Goal: Use online tool/utility: Utilize a website feature to perform a specific function

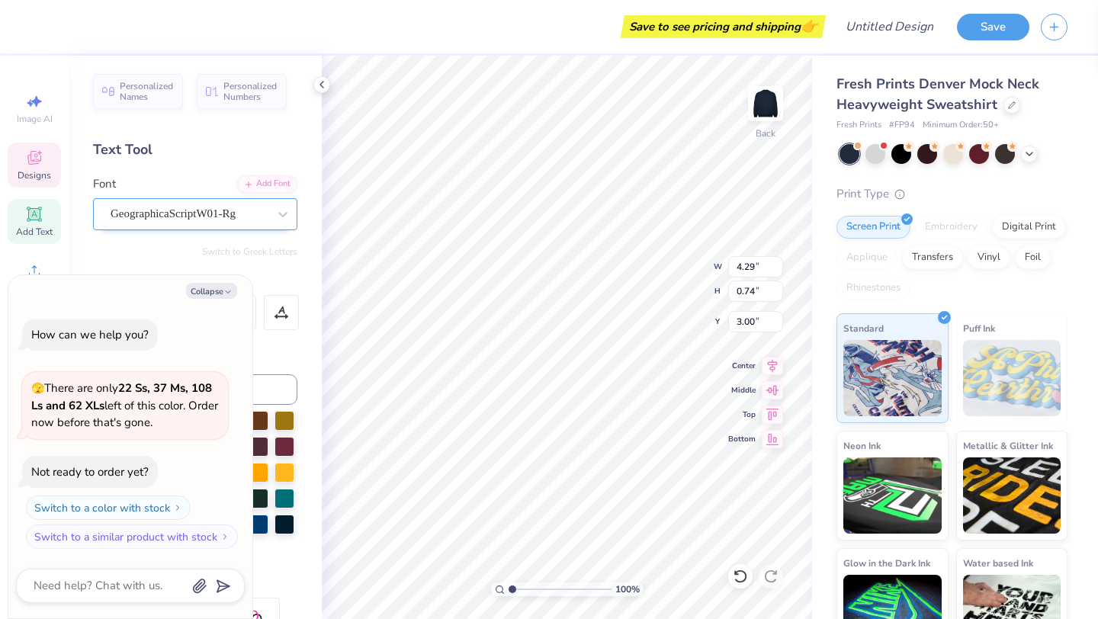
click at [205, 220] on div "GeographicaScriptW01-Rg" at bounding box center [189, 214] width 160 height 24
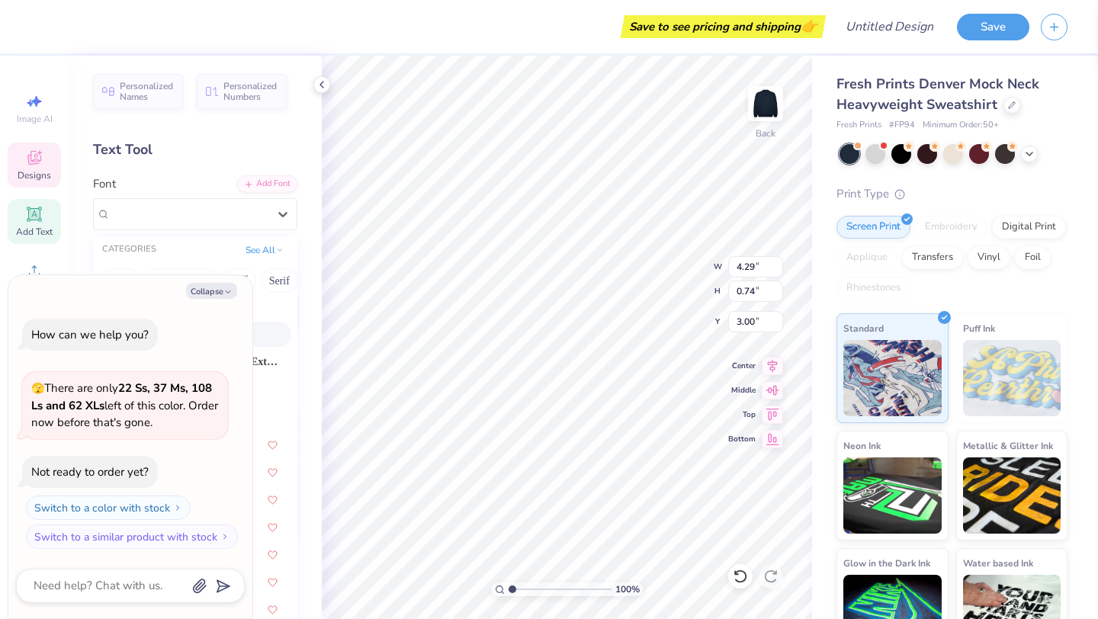
click at [186, 178] on div "Font option GeographicaScriptW01-Rg selected, 1 of 314. 314 results available. …" at bounding box center [195, 202] width 204 height 55
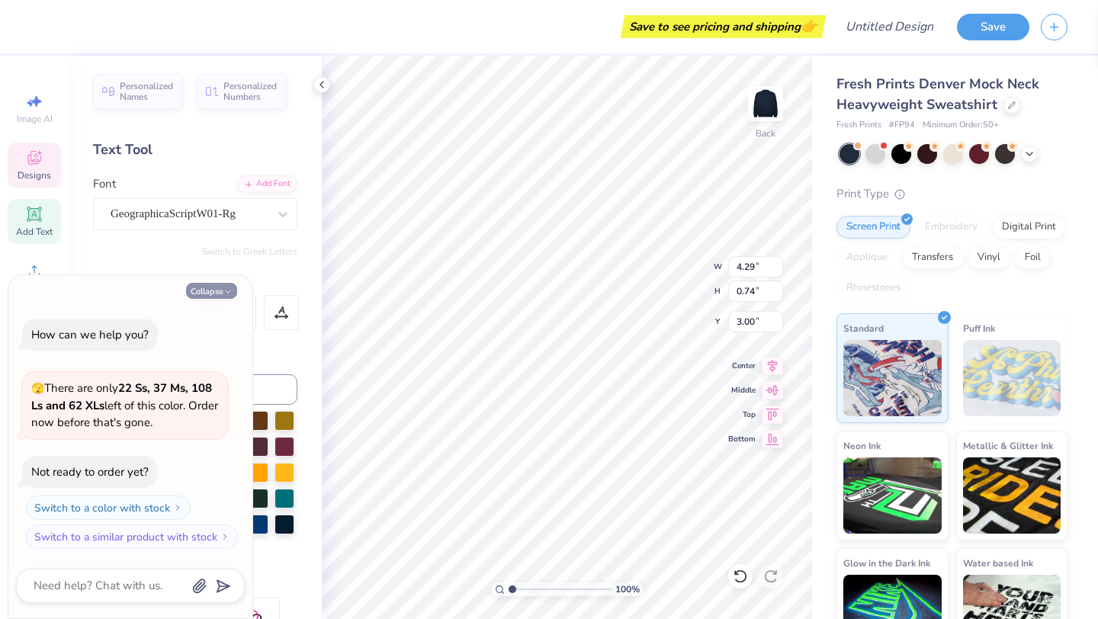
click at [223, 291] on icon "button" at bounding box center [227, 291] width 9 height 9
type textarea "x"
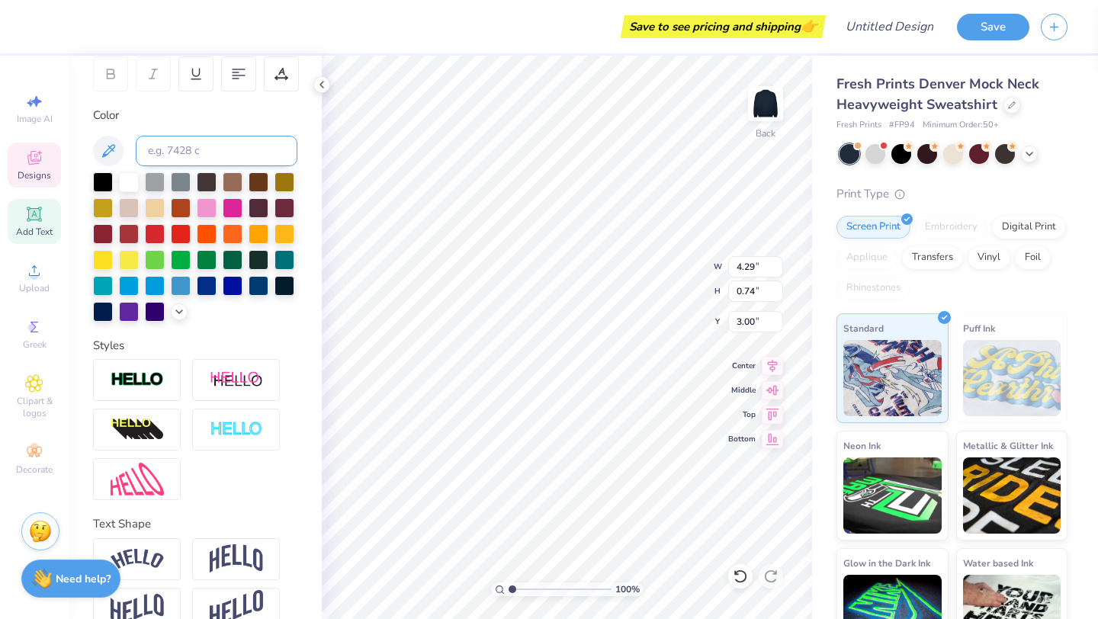
scroll to position [267, 0]
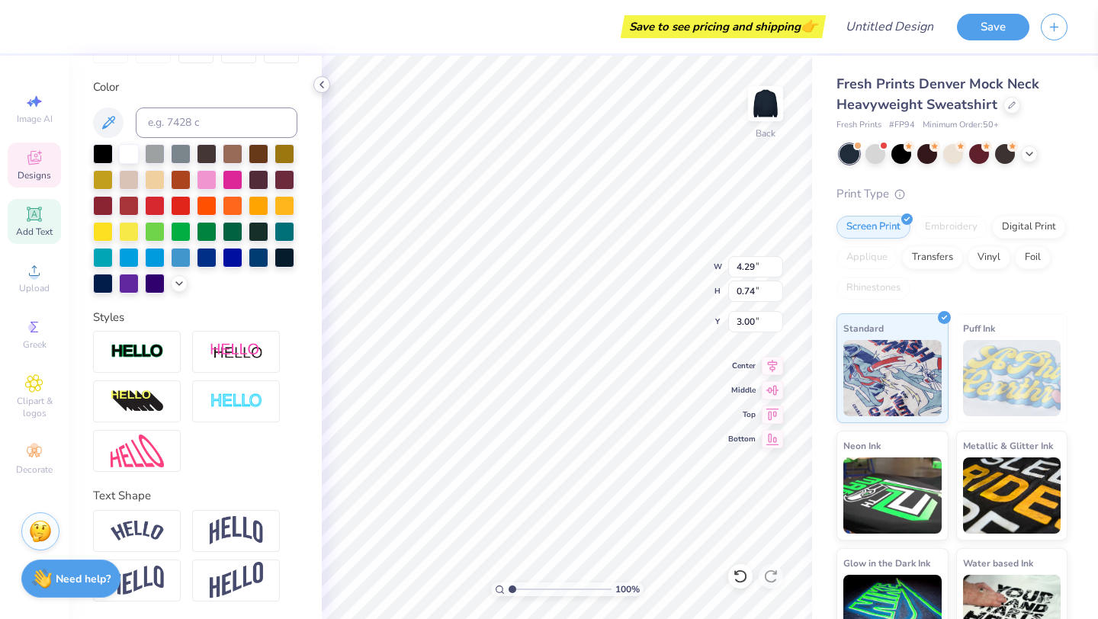
click at [325, 89] on icon at bounding box center [322, 85] width 12 height 12
type textarea "[PERSON_NAME][GEOGRAPHIC_DATA]"
click at [69, 25] on div at bounding box center [68, 24] width 21 height 21
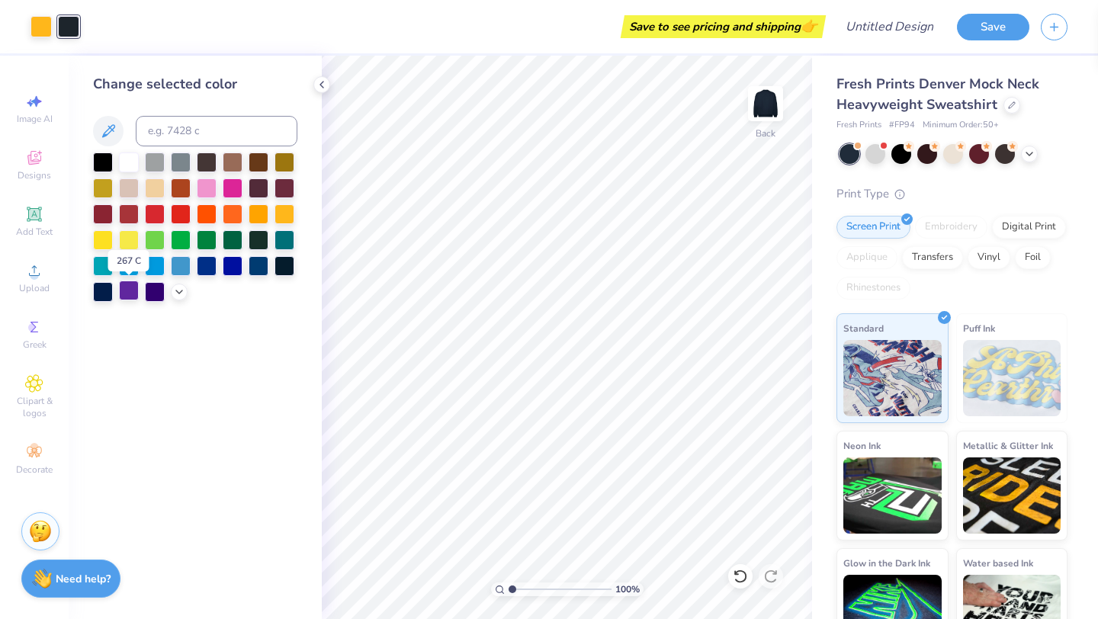
click at [122, 291] on div at bounding box center [129, 291] width 20 height 20
click at [109, 294] on div at bounding box center [103, 291] width 20 height 20
click at [286, 265] on div at bounding box center [285, 265] width 20 height 20
click at [1030, 150] on icon at bounding box center [1029, 152] width 12 height 12
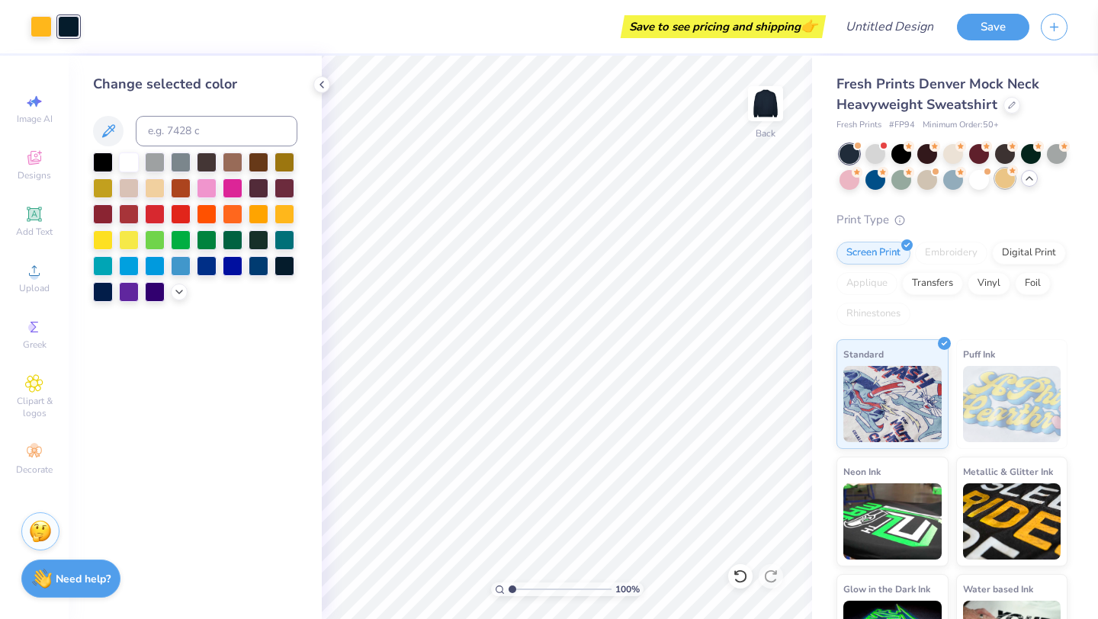
click at [1004, 174] on div at bounding box center [1005, 179] width 20 height 20
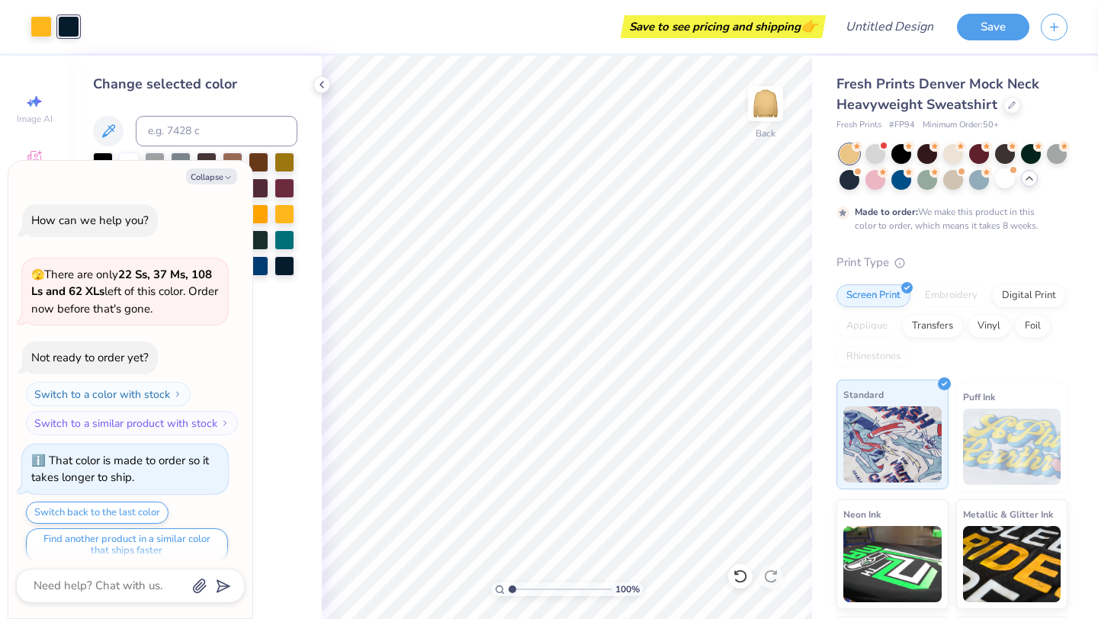
scroll to position [12, 0]
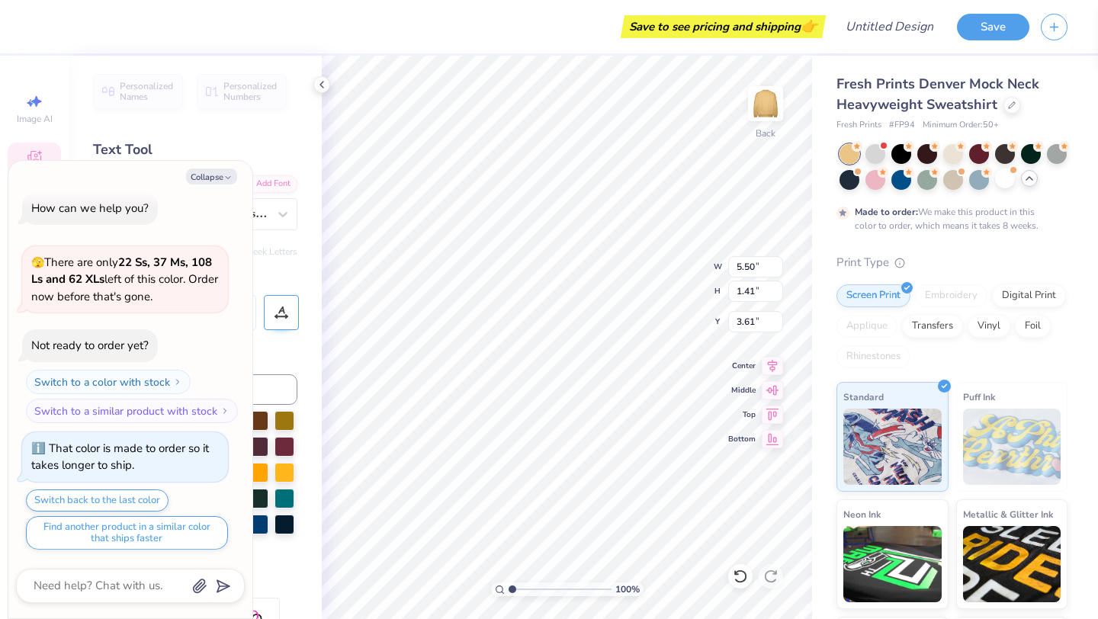
click at [271, 317] on div at bounding box center [281, 312] width 35 height 35
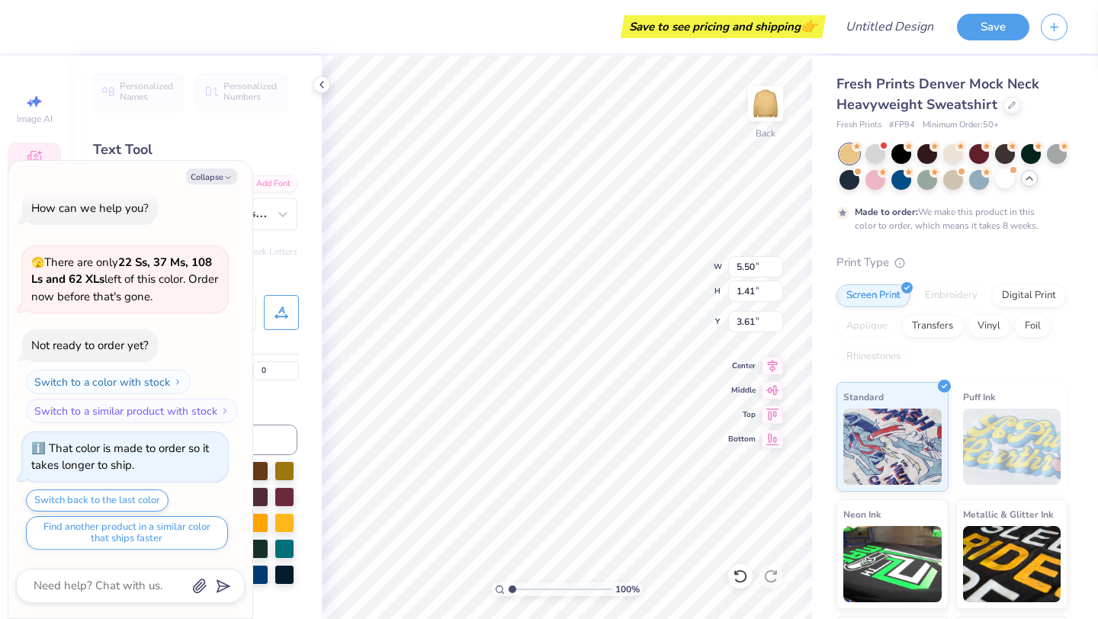
click at [281, 340] on div "0" at bounding box center [196, 355] width 206 height 50
click at [224, 174] on icon "button" at bounding box center [227, 177] width 9 height 9
type textarea "x"
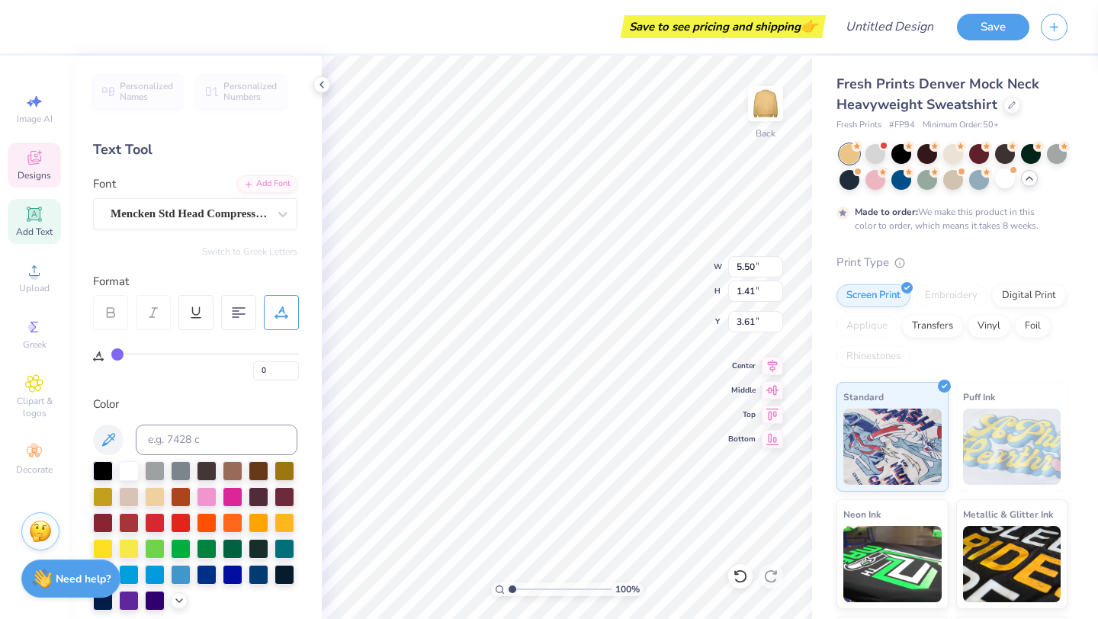
click at [281, 317] on icon at bounding box center [282, 313] width 14 height 14
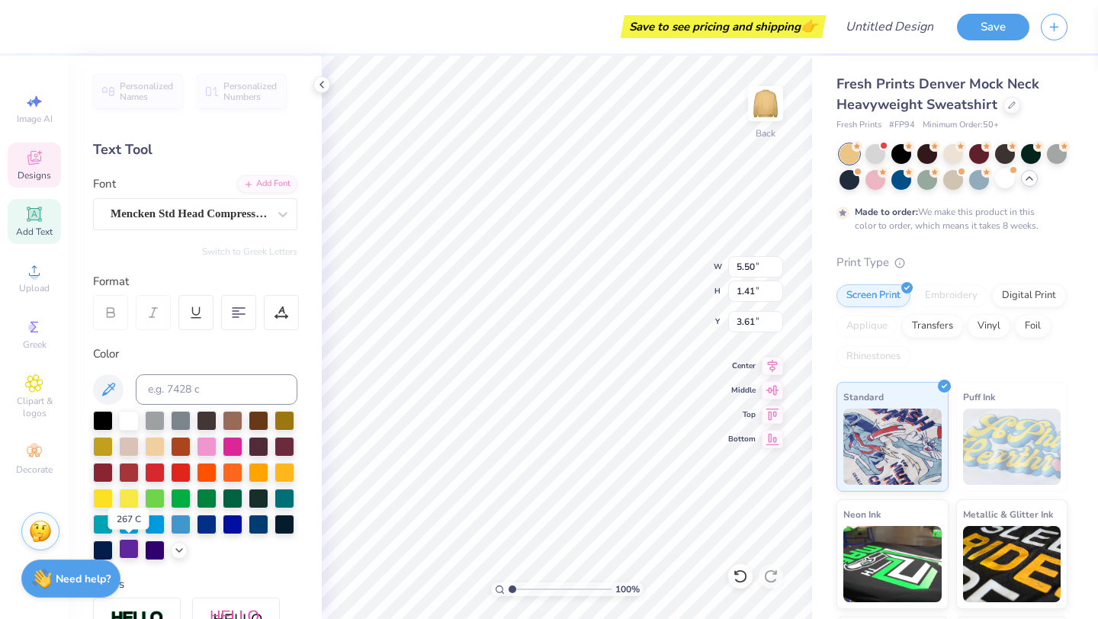
click at [127, 542] on div at bounding box center [129, 549] width 20 height 20
type input "2.68"
type input "2.21"
type input "4.78"
type input "5.50"
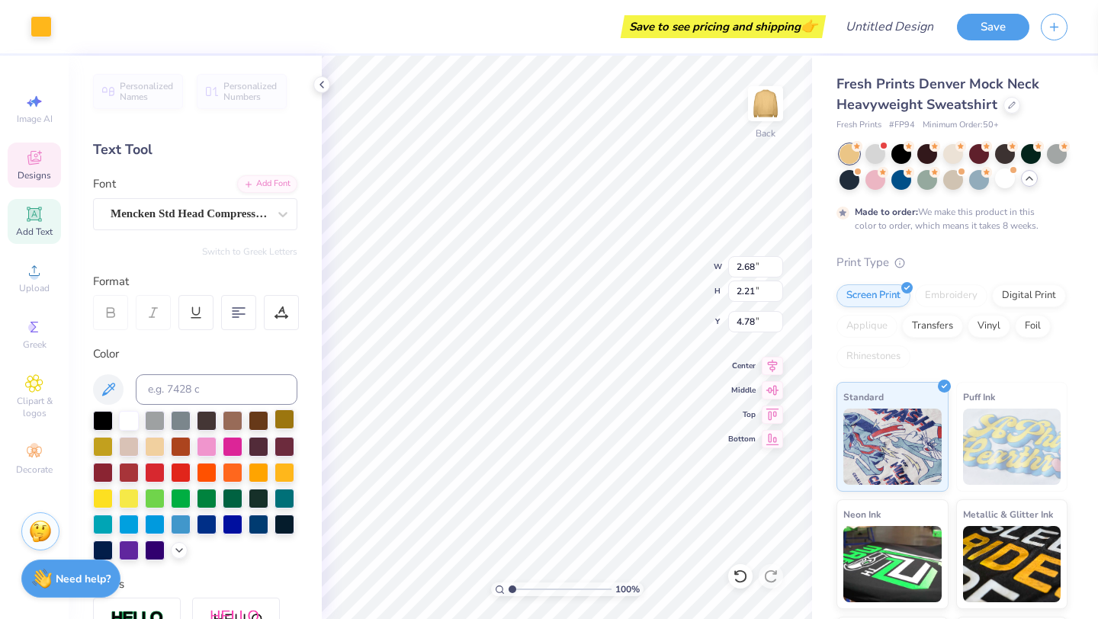
type input "1.41"
type input "3.61"
type input "6.12"
type input "0.88"
type input "2.93"
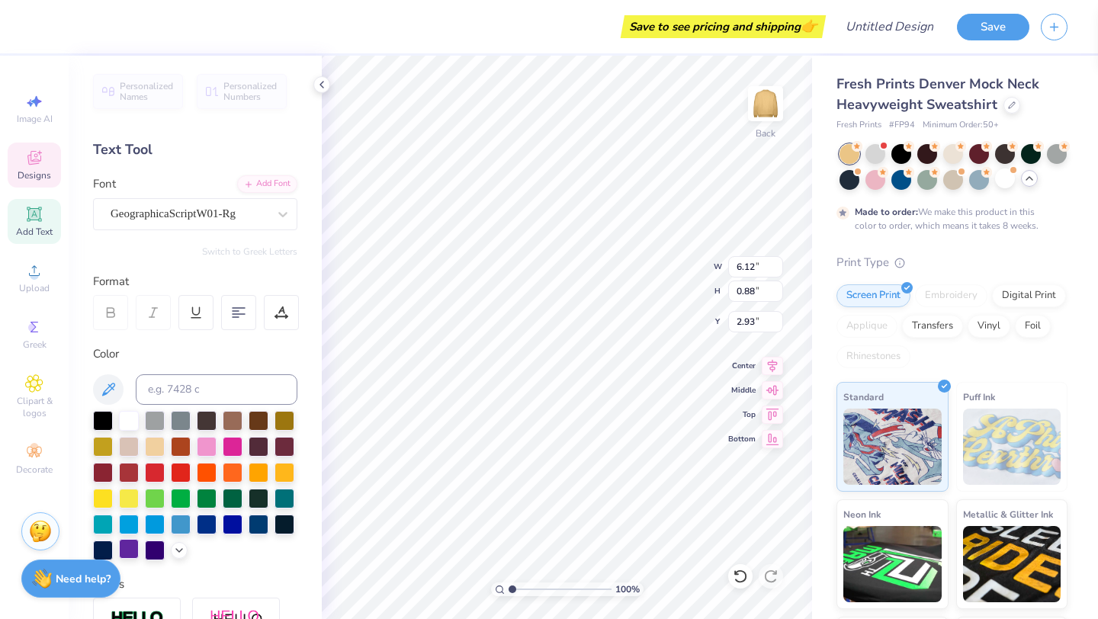
click at [126, 548] on div at bounding box center [129, 549] width 20 height 20
type input "2.68"
type input "2.21"
type input "4.78"
click at [127, 548] on div at bounding box center [129, 549] width 20 height 20
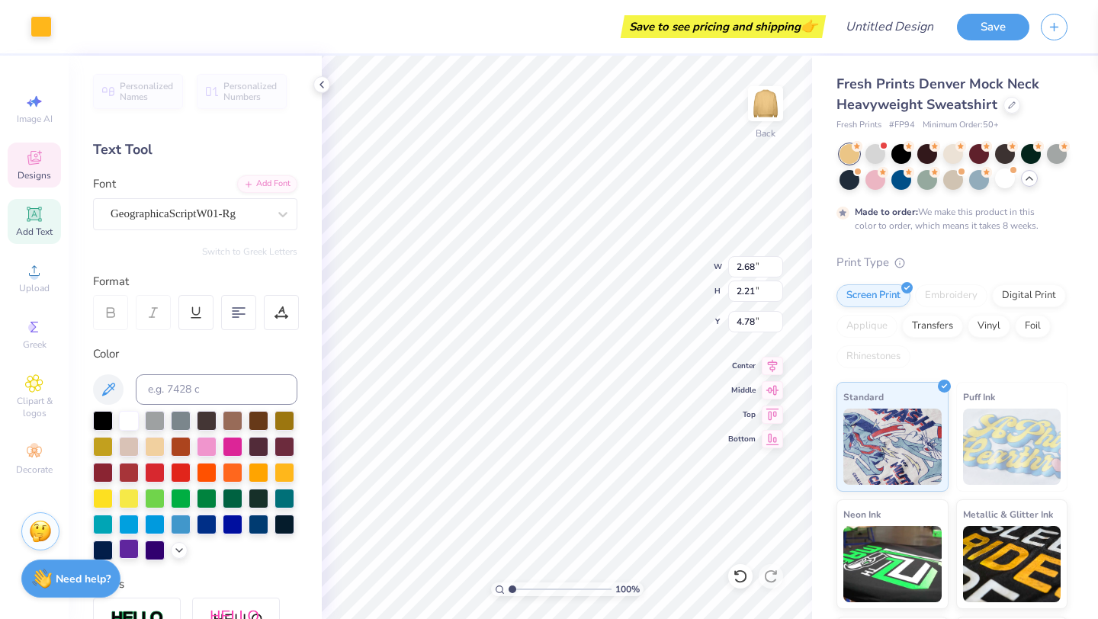
click at [124, 543] on div at bounding box center [129, 549] width 20 height 20
click at [43, 22] on div at bounding box center [41, 24] width 21 height 21
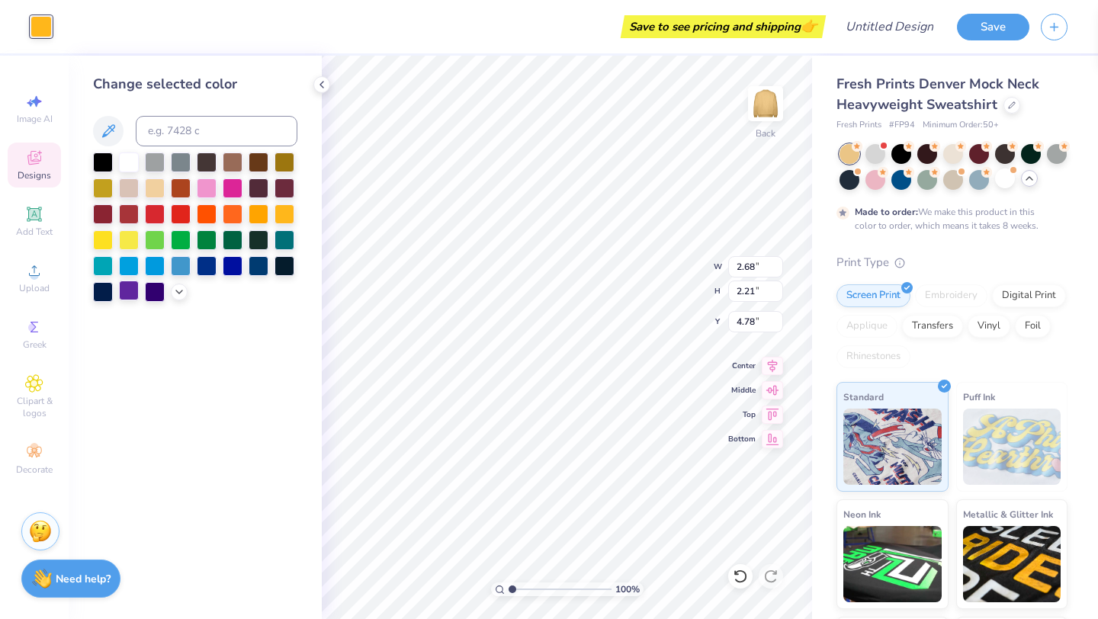
click at [133, 292] on div at bounding box center [129, 291] width 20 height 20
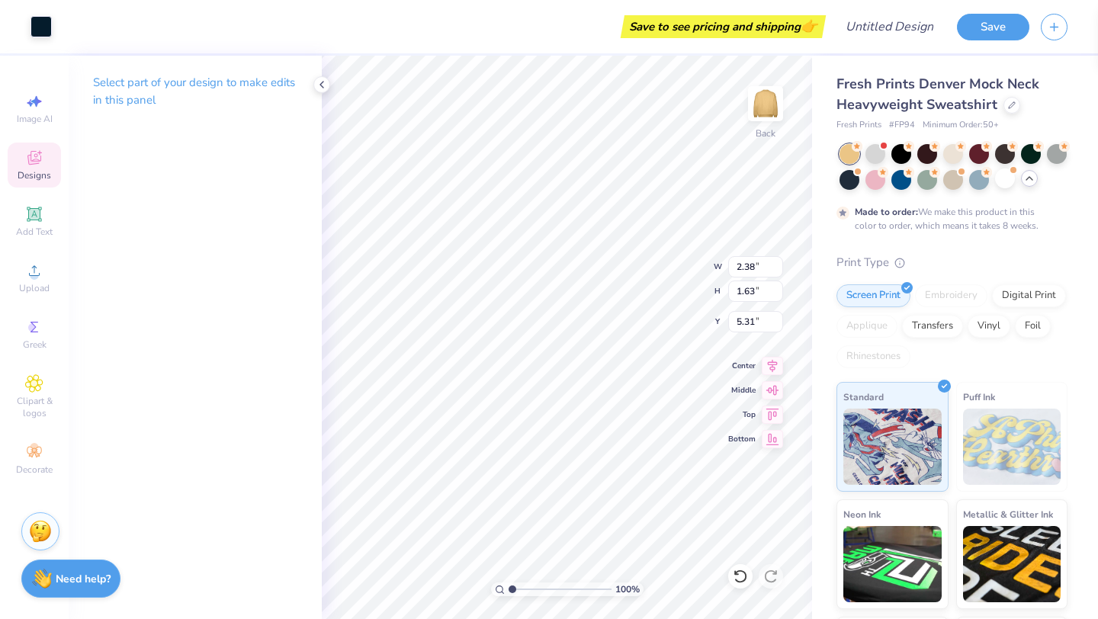
type input "1.94"
type input "2.12"
type input "4.83"
click at [39, 18] on div at bounding box center [41, 24] width 21 height 21
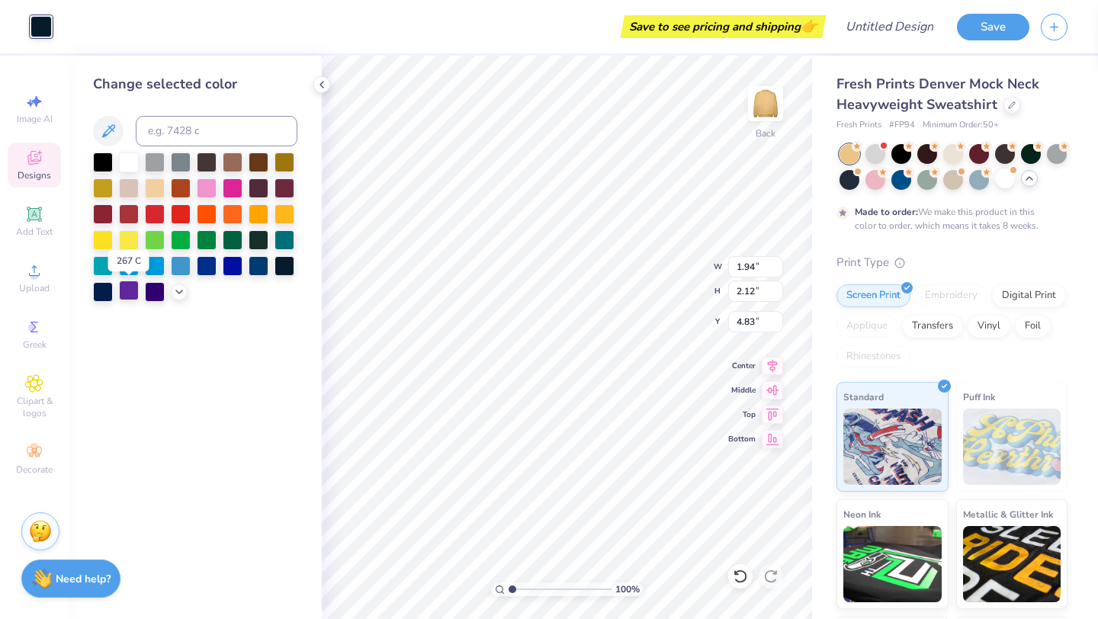
click at [129, 296] on div at bounding box center [129, 291] width 20 height 20
click at [105, 240] on div at bounding box center [103, 239] width 20 height 20
click at [281, 219] on div at bounding box center [285, 213] width 20 height 20
click at [134, 167] on div at bounding box center [129, 161] width 20 height 20
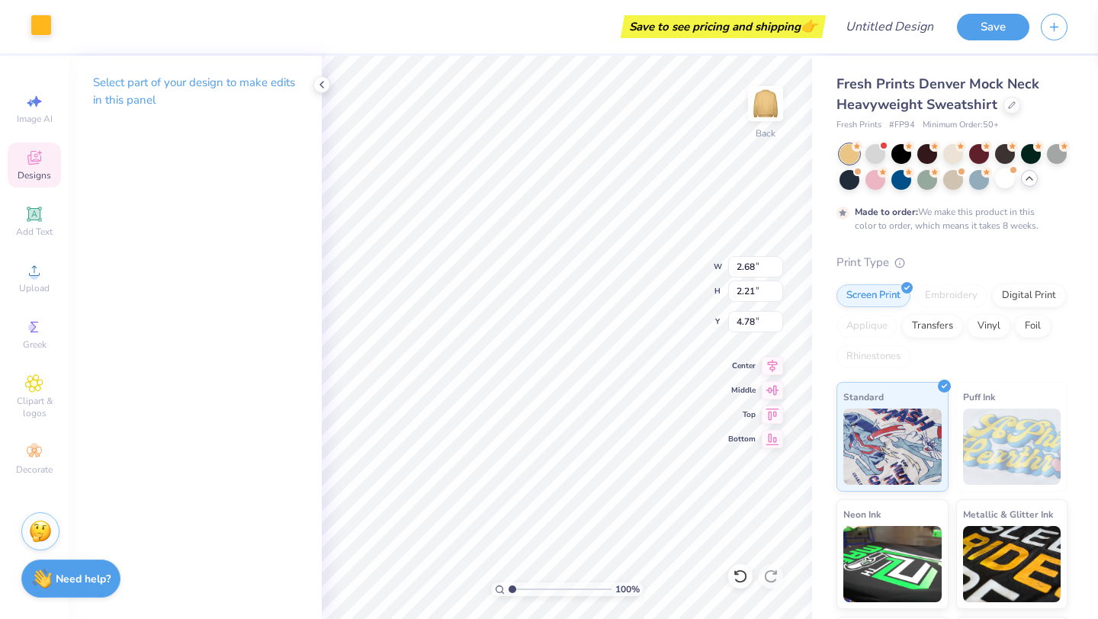
click at [49, 36] on div at bounding box center [41, 24] width 21 height 21
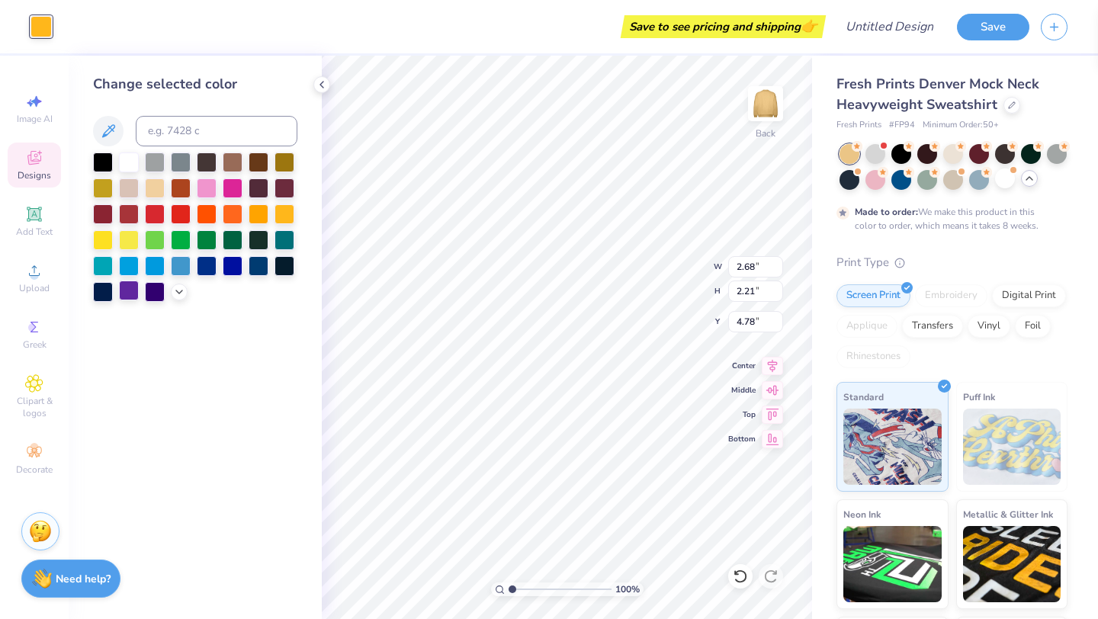
click at [130, 294] on div at bounding box center [129, 291] width 20 height 20
type input "2.38"
type input "1.63"
type input "5.31"
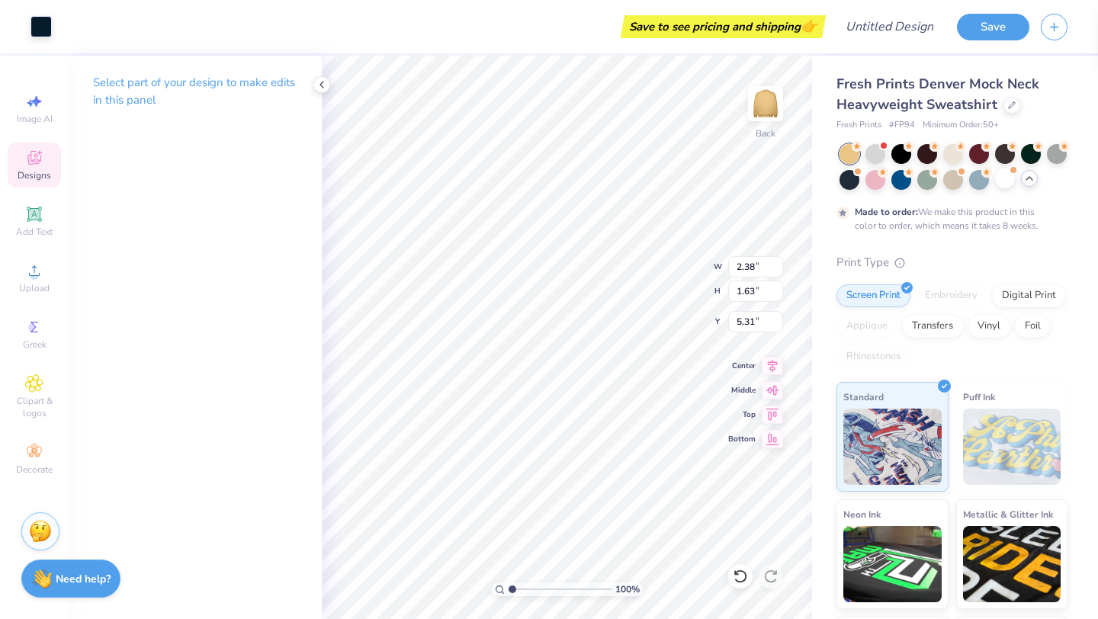
type input "1.94"
type input "2.12"
type input "4.83"
click at [40, 14] on div at bounding box center [41, 24] width 21 height 21
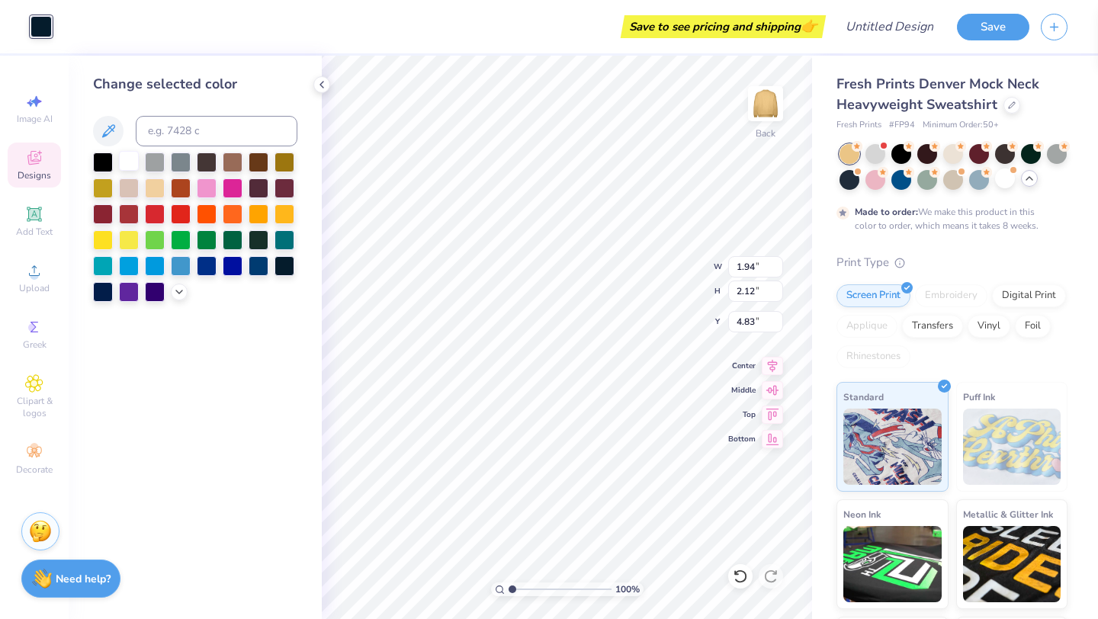
click at [126, 161] on div at bounding box center [129, 161] width 20 height 20
